Goal: Navigation & Orientation: Find specific page/section

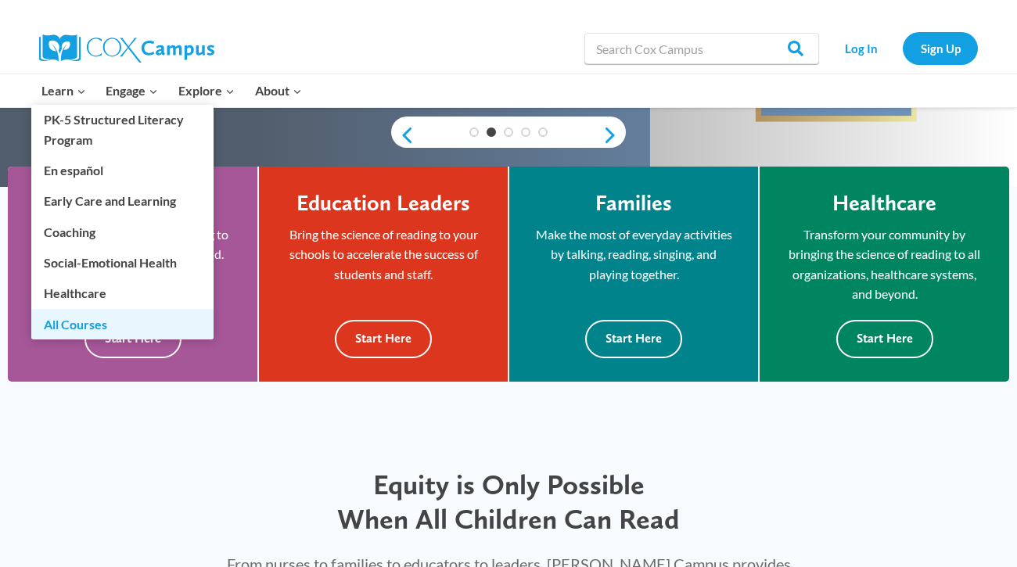
click at [91, 325] on link "All Courses" at bounding box center [122, 324] width 182 height 30
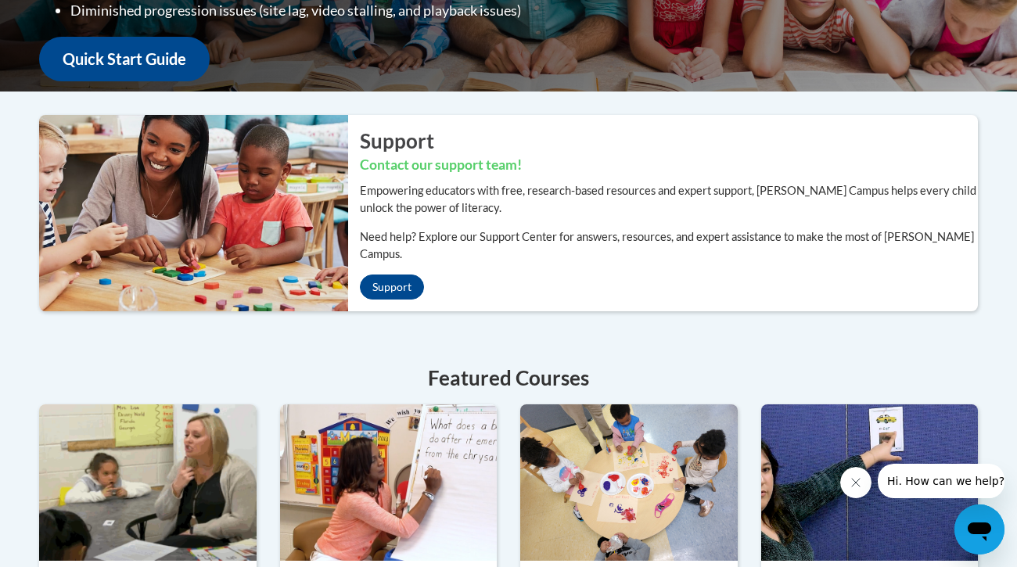
scroll to position [109, 0]
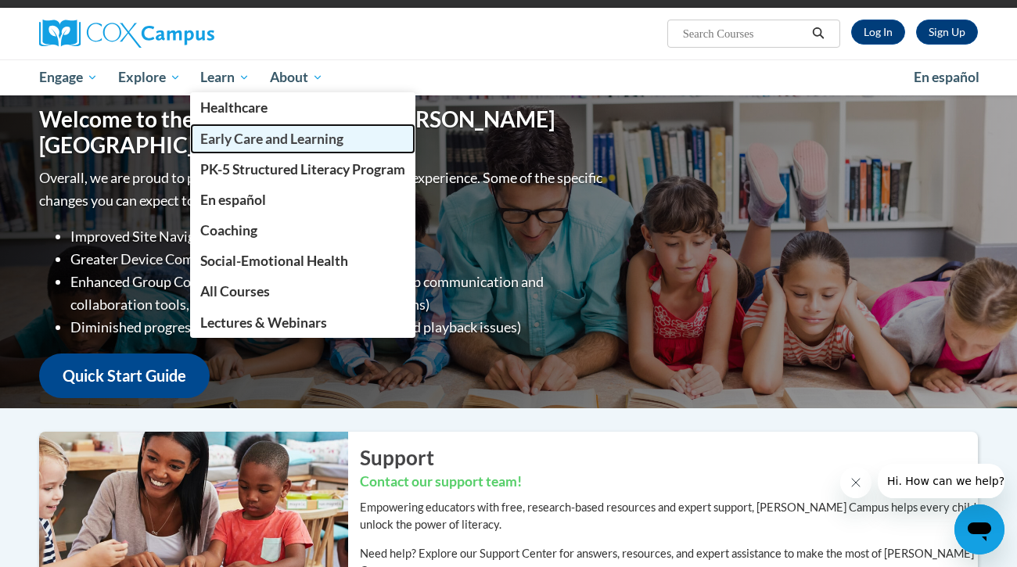
click at [248, 135] on span "Early Care and Learning" at bounding box center [271, 139] width 143 height 16
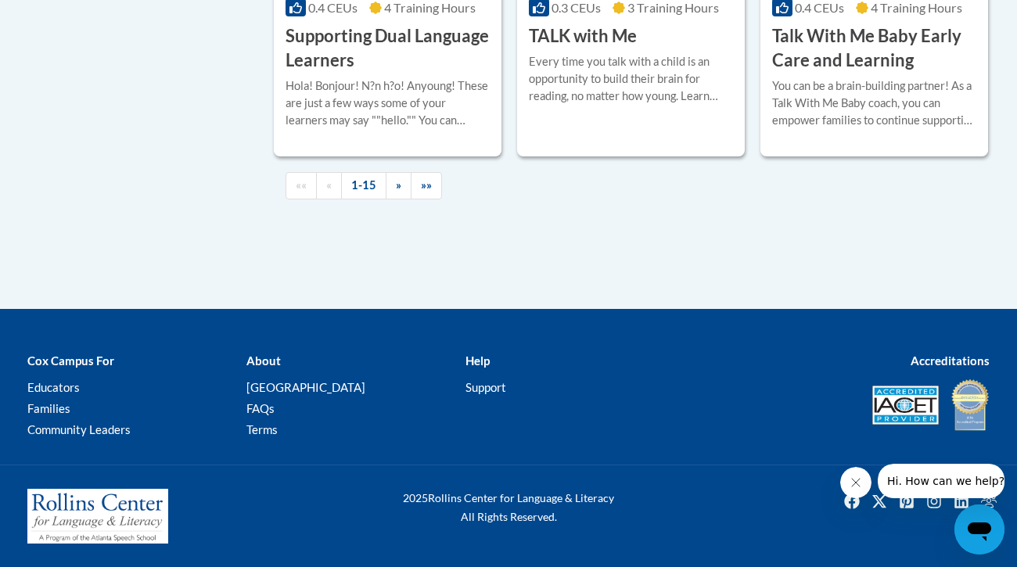
scroll to position [2539, 0]
